Goal: Check status: Check status

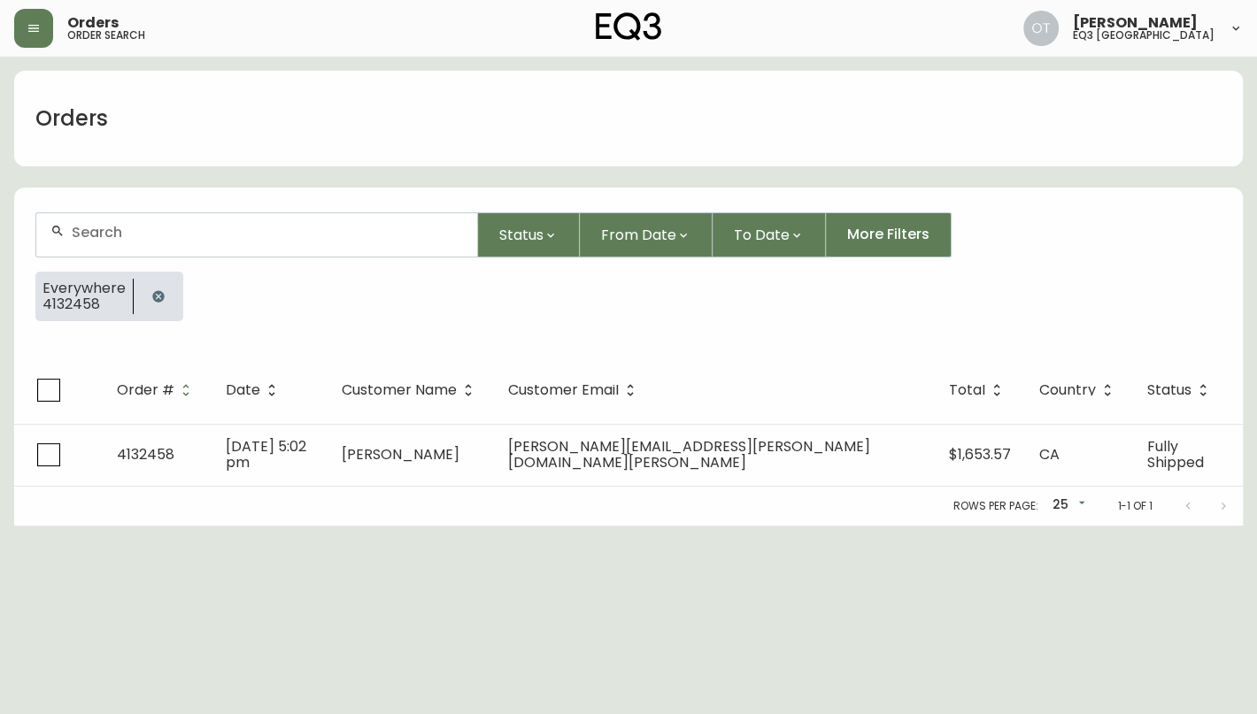
click at [103, 243] on div at bounding box center [256, 234] width 441 height 43
paste input "4132458"
type input "4132458"
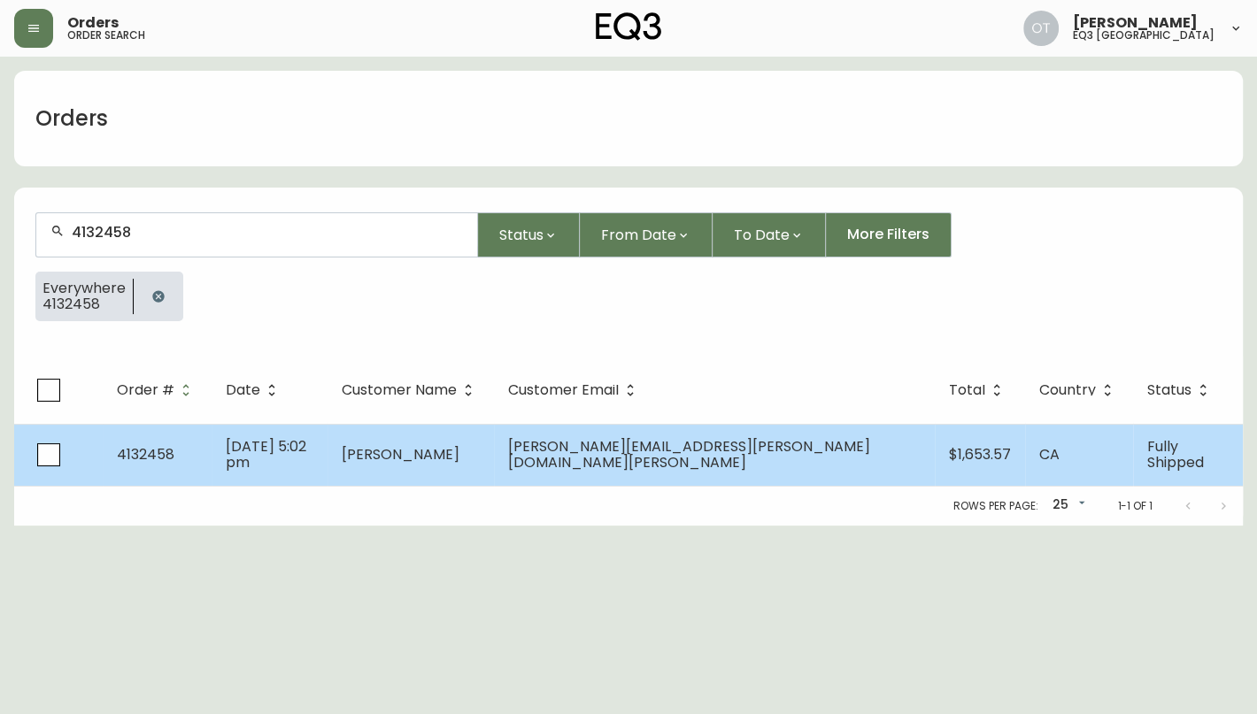
drag, startPoint x: 132, startPoint y: 238, endPoint x: 381, endPoint y: 458, distance: 332.3
click at [327, 458] on td "[DATE] 5:02 pm" at bounding box center [270, 455] width 116 height 62
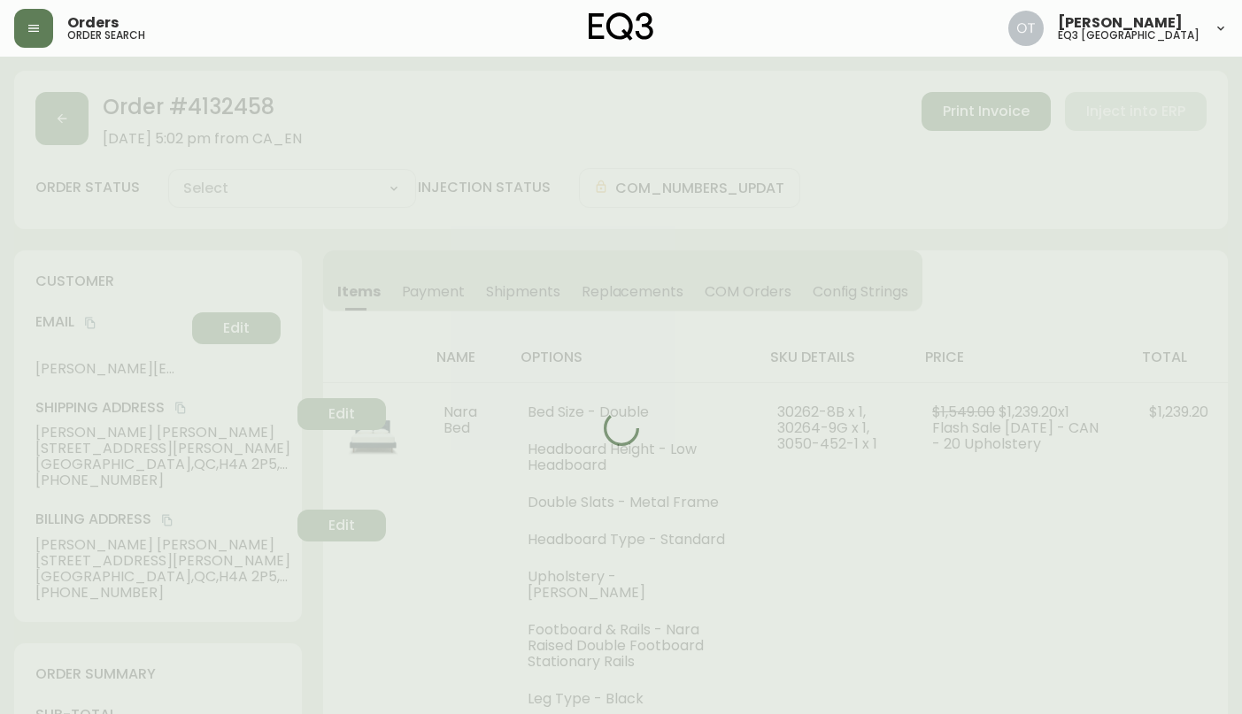
type input "Fully Shipped"
select select "FULLY_SHIPPED"
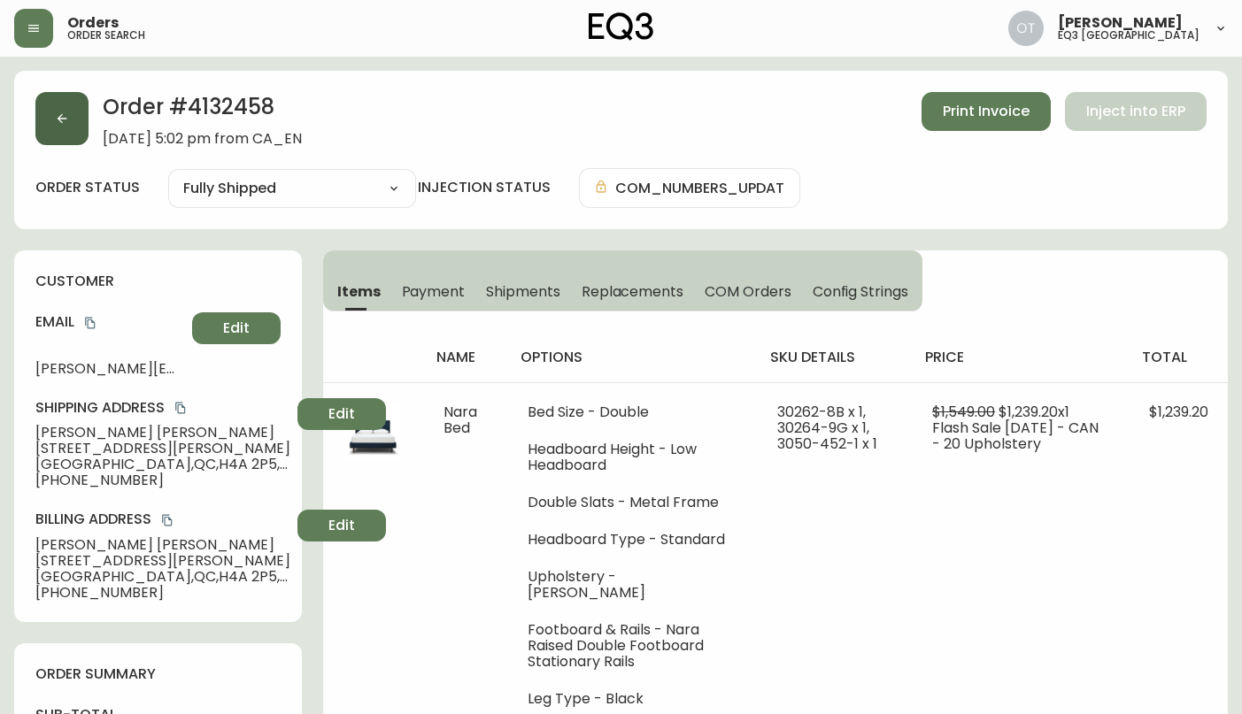
click at [59, 128] on button "button" at bounding box center [61, 118] width 53 height 53
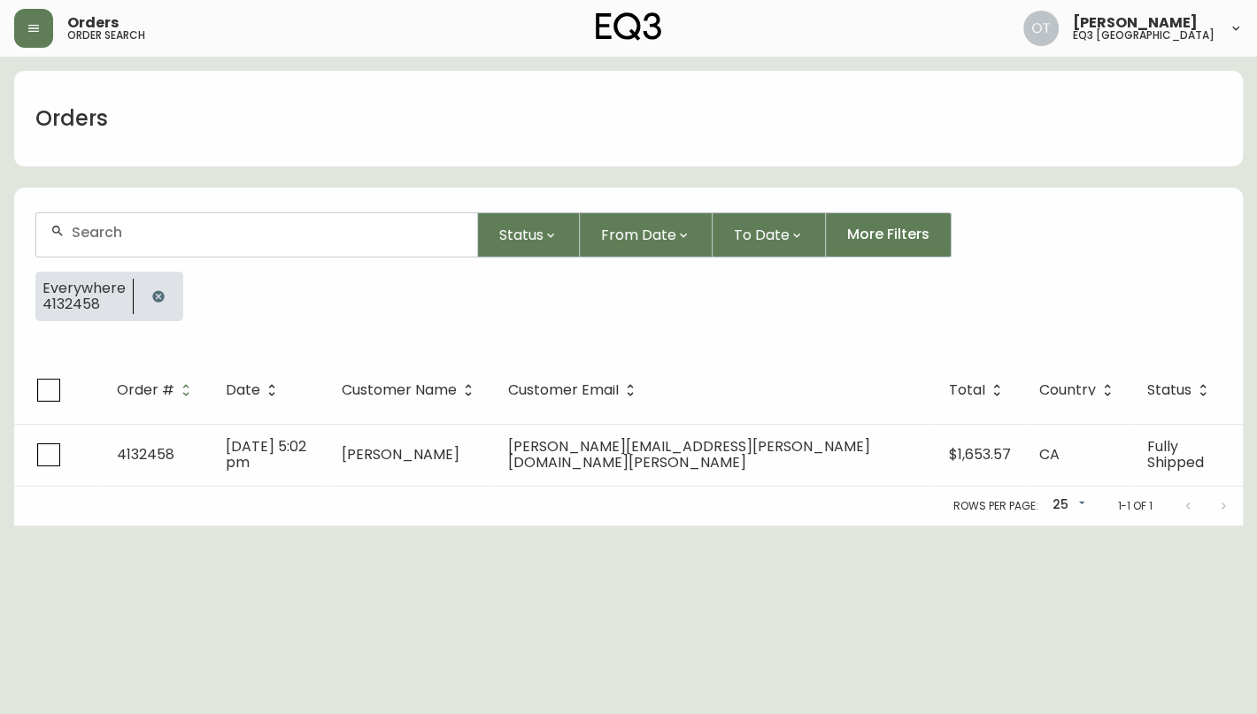
click at [157, 245] on div at bounding box center [256, 234] width 441 height 43
paste input "4134062"
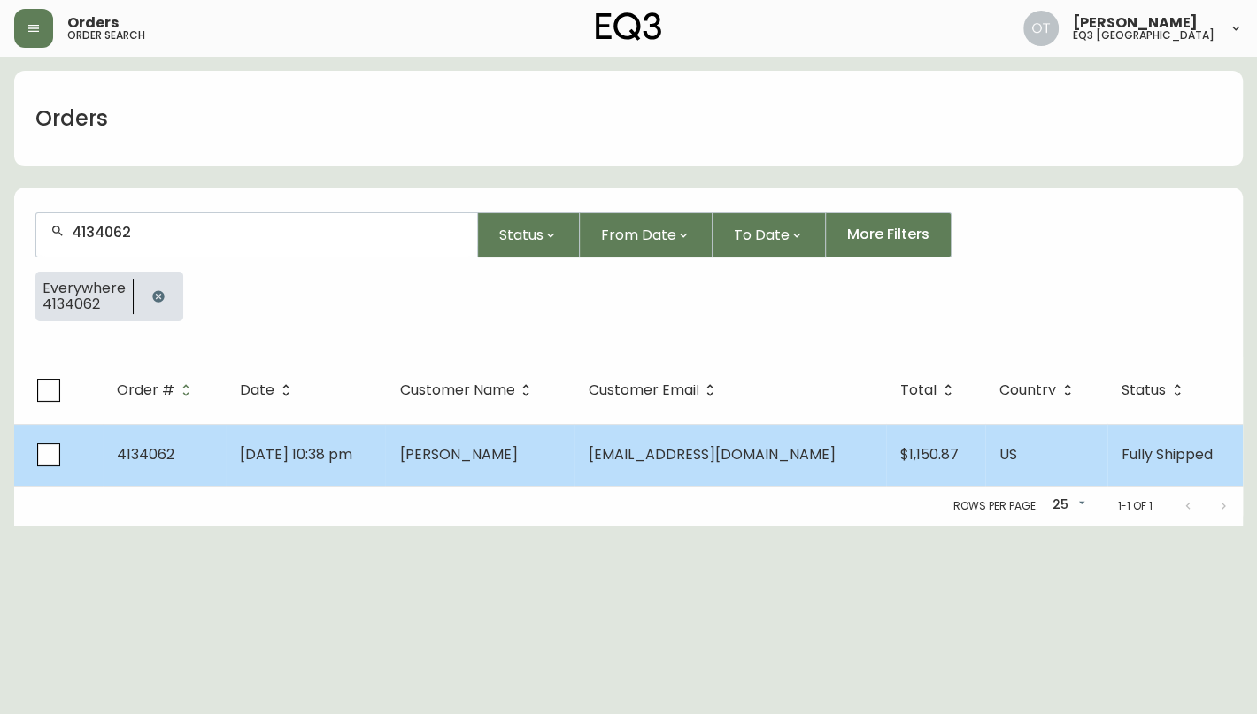
type input "4134062"
click at [177, 450] on td "4134062" at bounding box center [164, 455] width 123 height 62
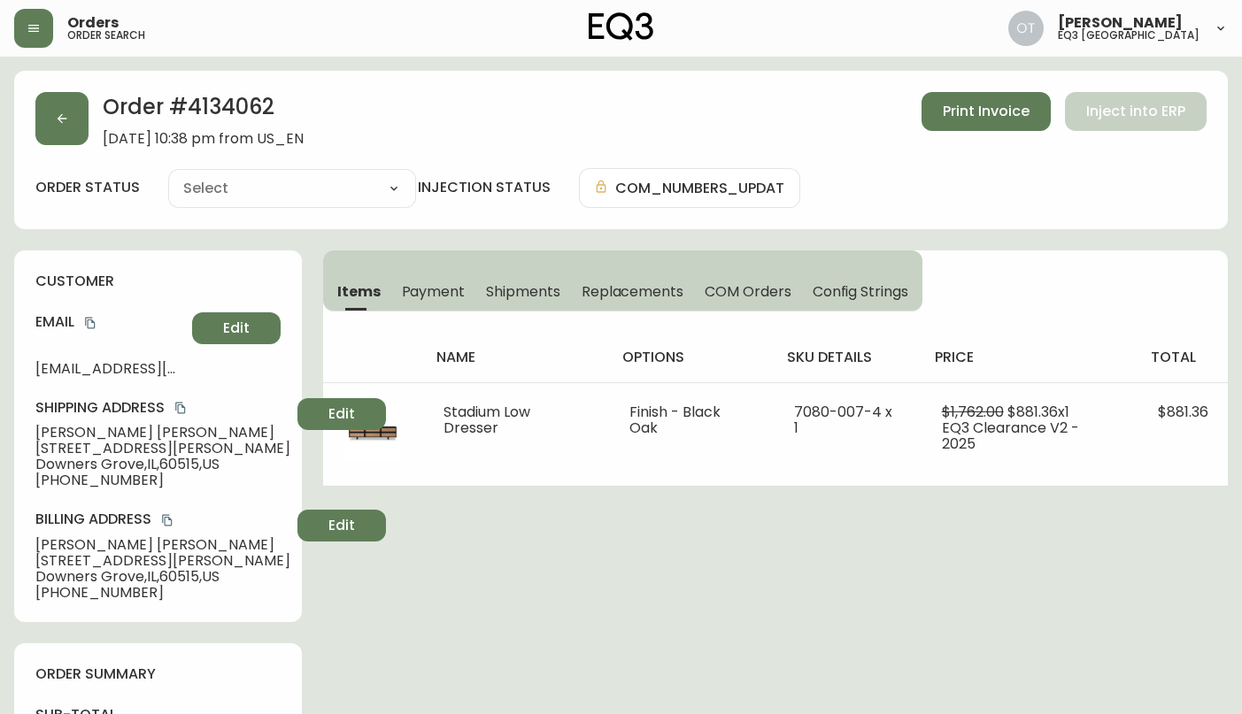
type input "Fully Shipped"
select select "FULLY_SHIPPED"
